Goal: Task Accomplishment & Management: Manage account settings

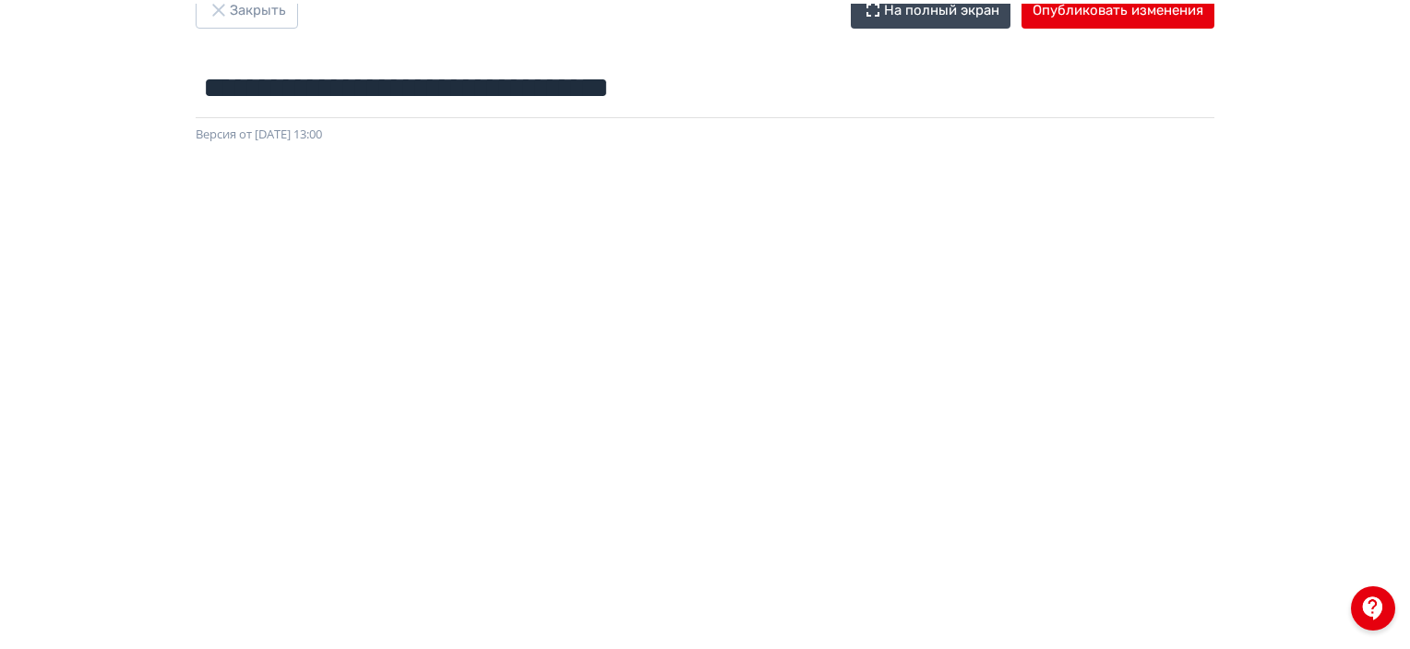
scroll to position [52, 0]
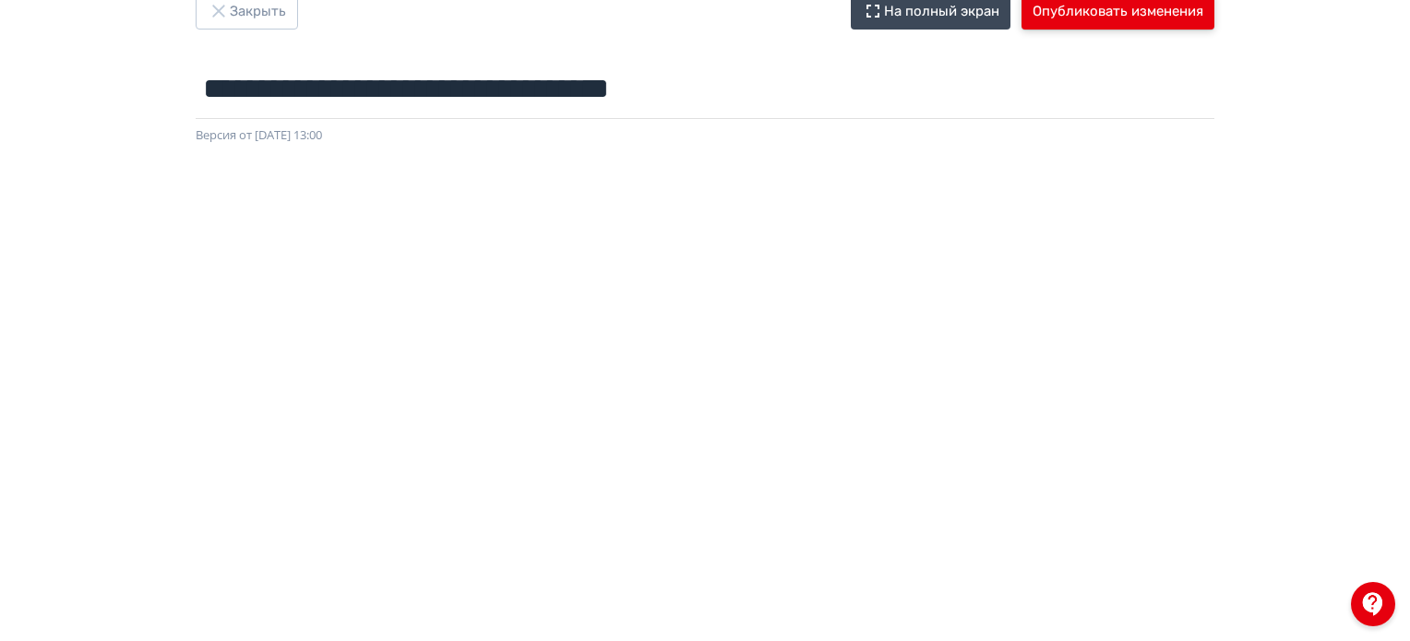
click at [1170, 6] on button "Опубликовать изменения" at bounding box center [1118, 11] width 193 height 37
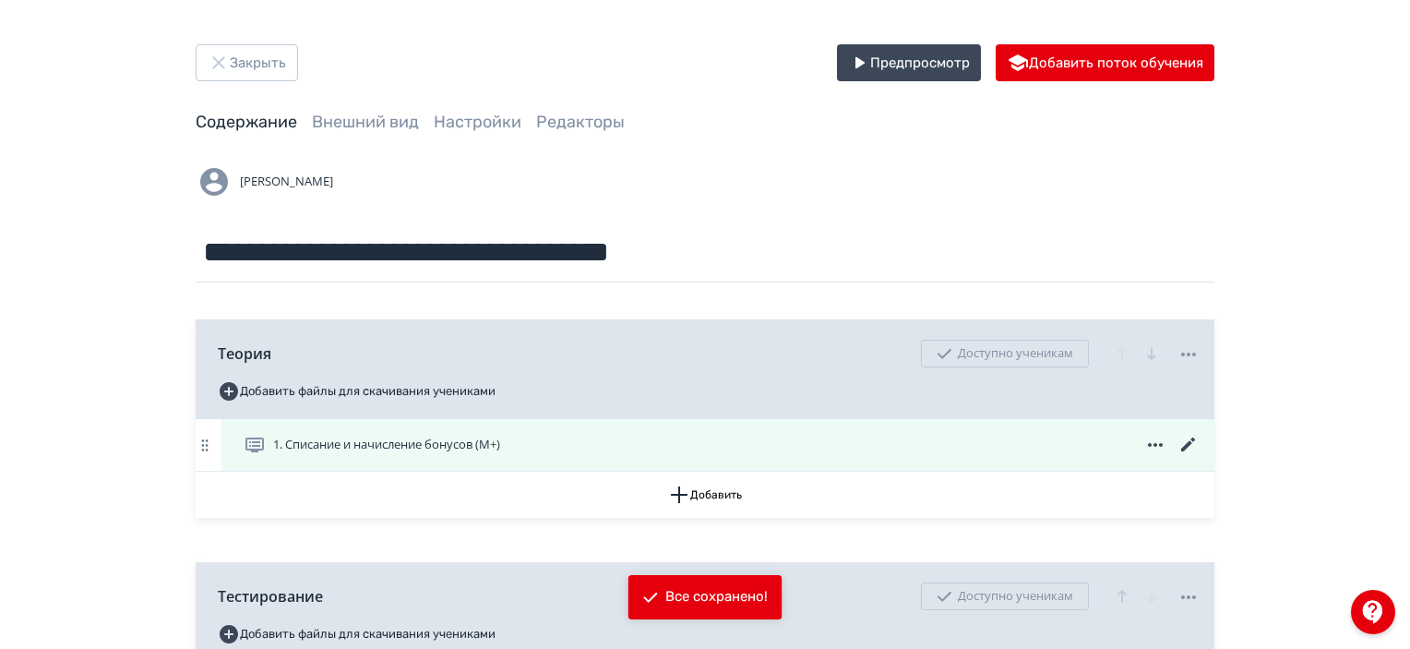
click at [1188, 446] on icon at bounding box center [1188, 444] width 14 height 14
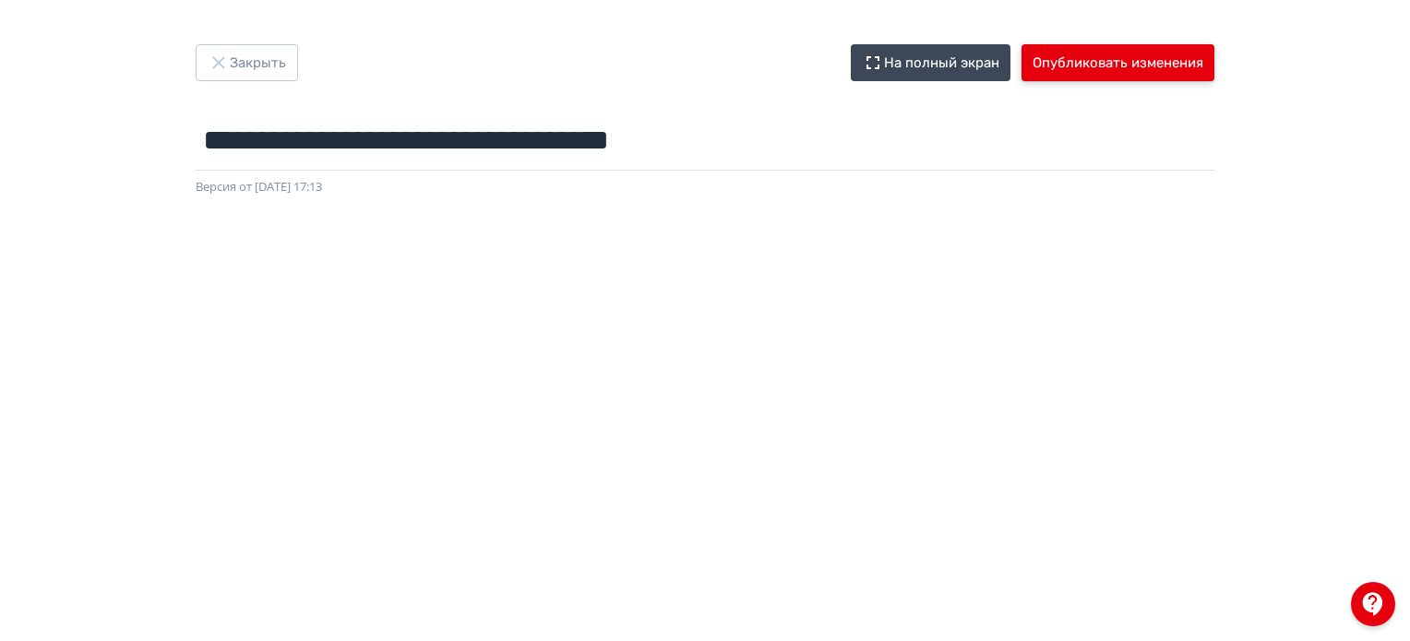
click at [1058, 78] on button "Опубликовать изменения" at bounding box center [1118, 62] width 193 height 37
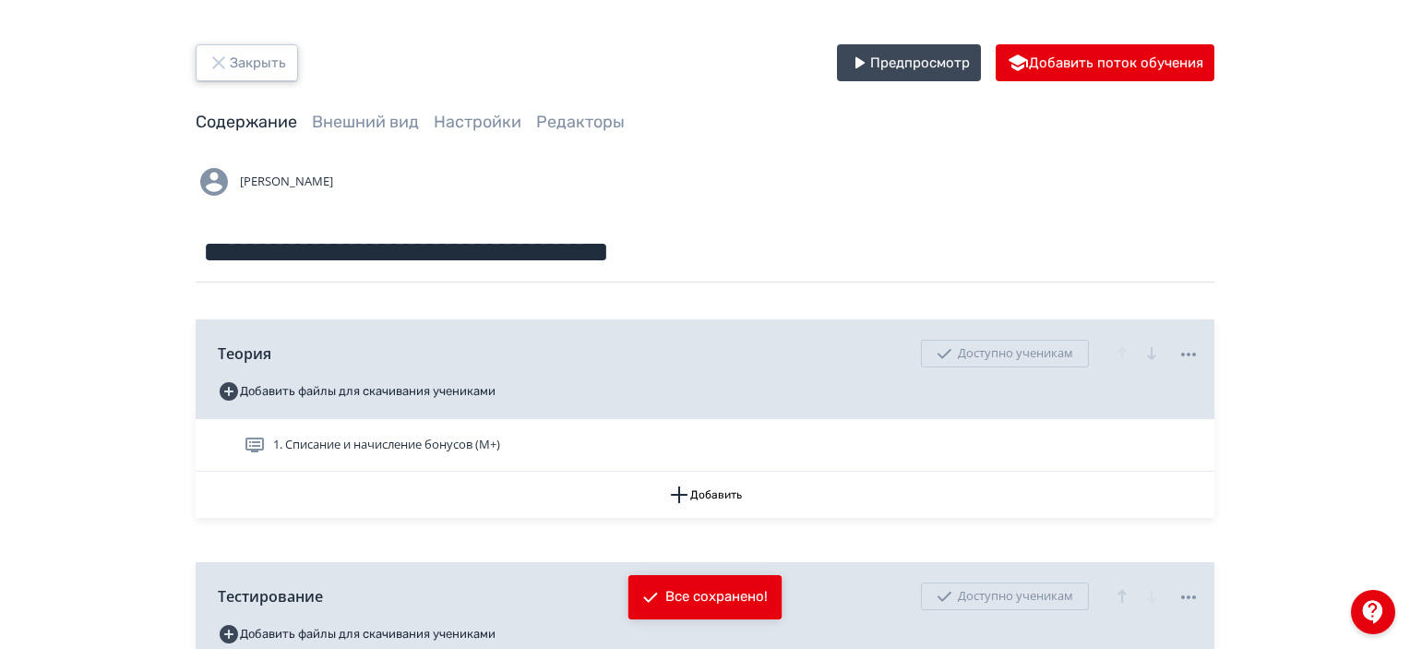
click at [235, 78] on button "Закрыть" at bounding box center [247, 62] width 102 height 37
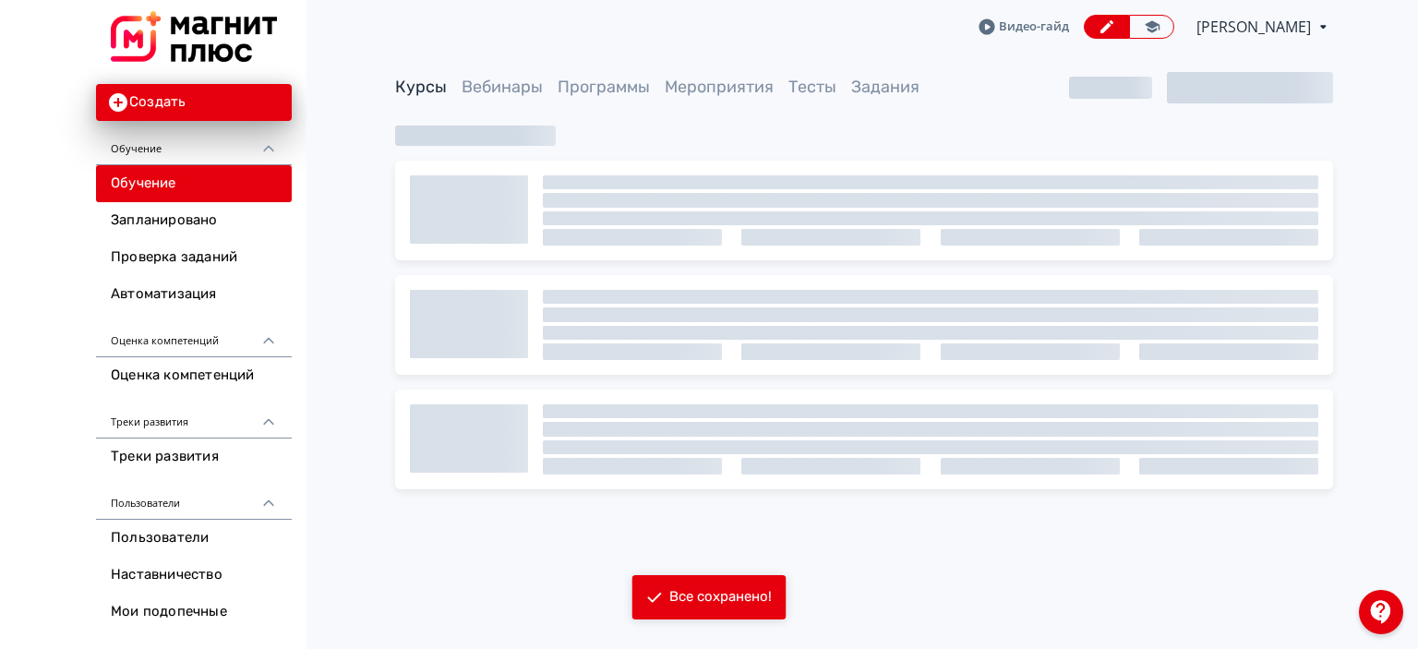
click at [233, 43] on img at bounding box center [194, 36] width 166 height 51
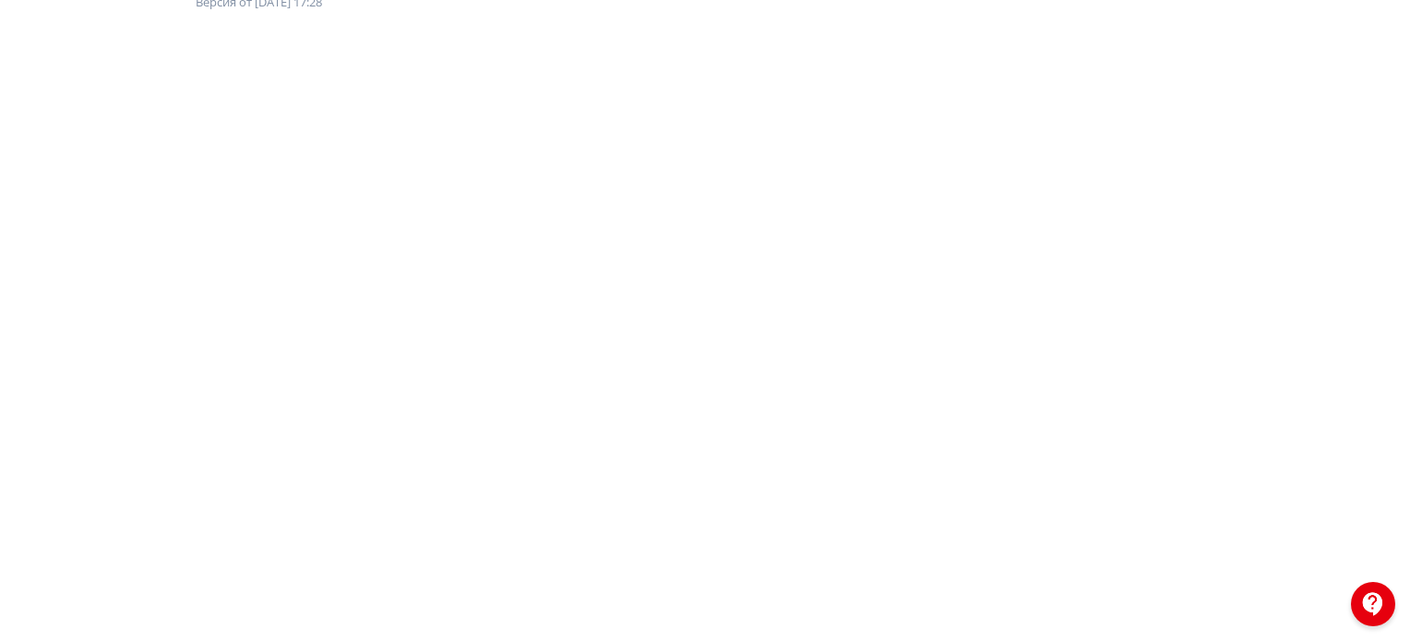
scroll to position [185, 0]
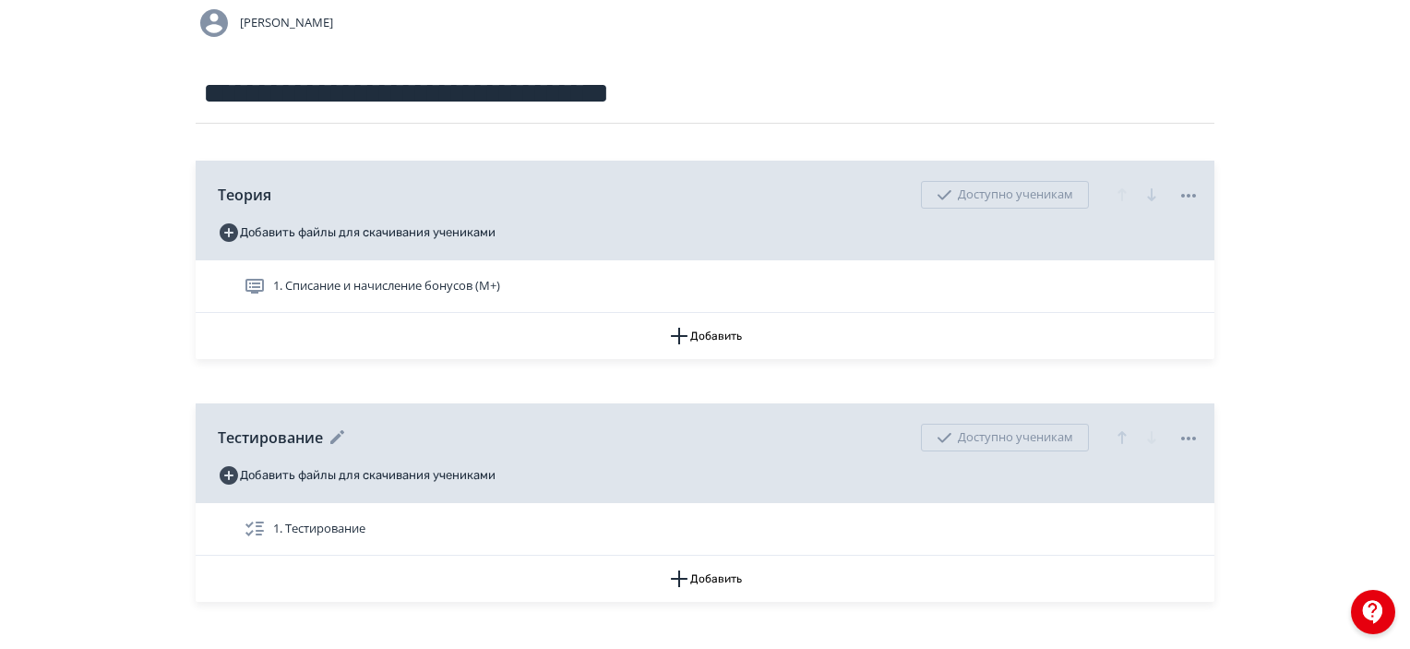
scroll to position [185, 0]
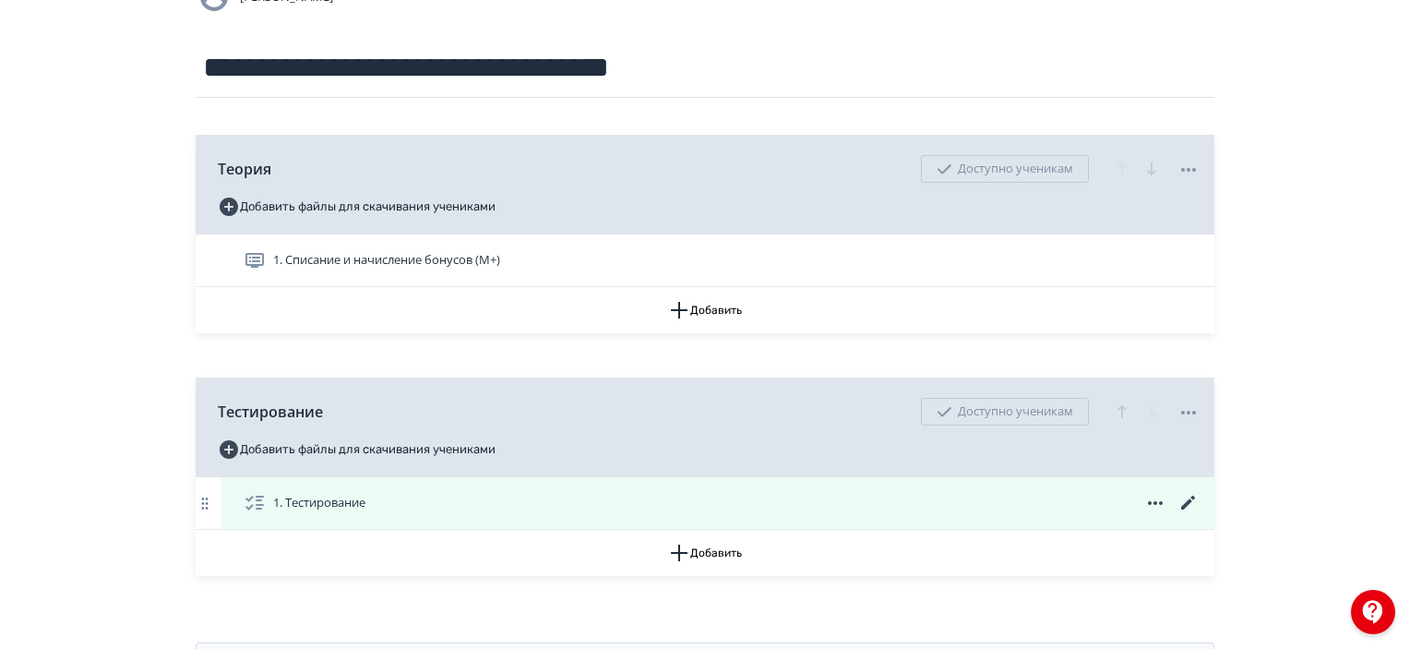
click at [1192, 501] on icon at bounding box center [1188, 503] width 14 height 14
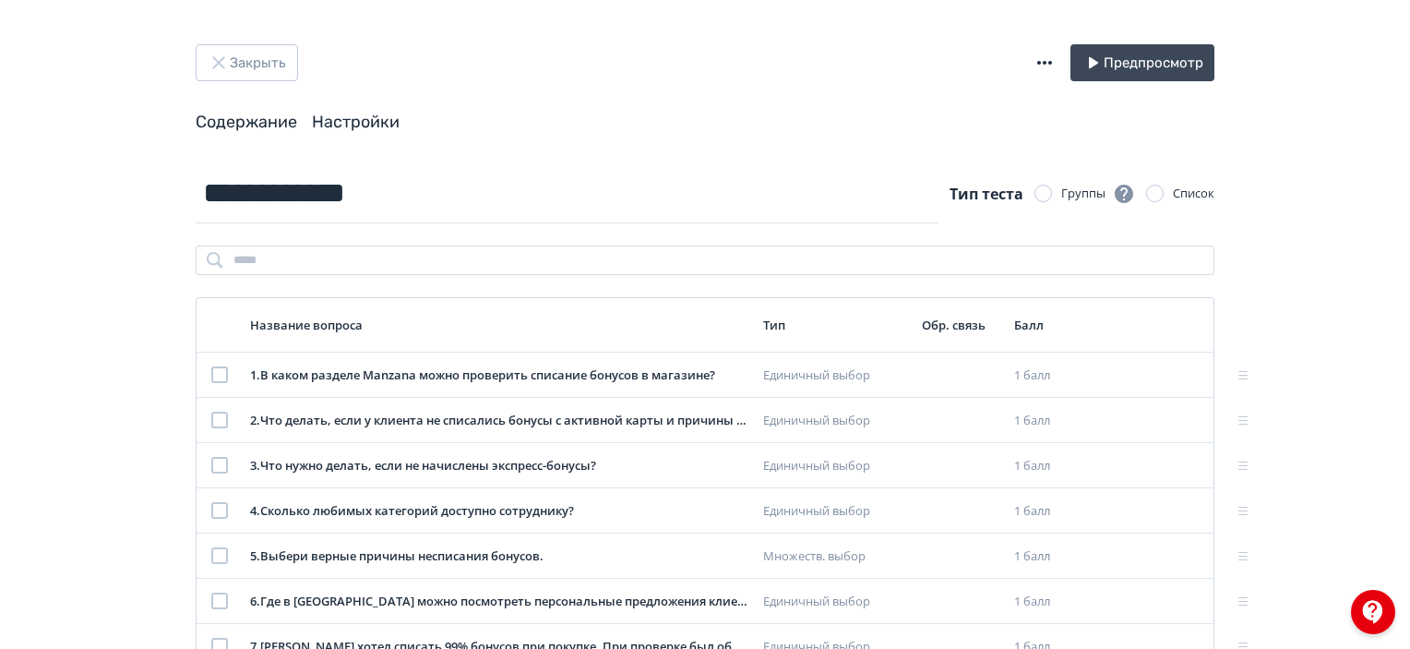
click at [347, 117] on link "Настройки" at bounding box center [356, 122] width 88 height 20
